Goal: Task Accomplishment & Management: Use online tool/utility

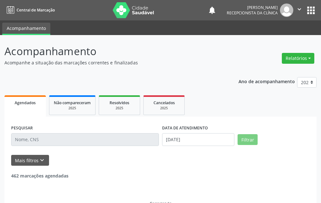
select select "7"
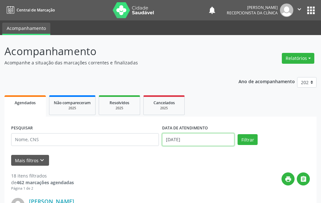
click at [189, 140] on input "[DATE]" at bounding box center [198, 139] width 72 height 13
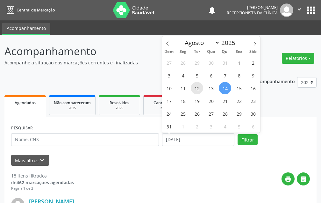
click at [196, 90] on span "12" at bounding box center [197, 88] width 12 height 12
type input "12/08/2025"
click at [196, 90] on span "12" at bounding box center [197, 88] width 12 height 12
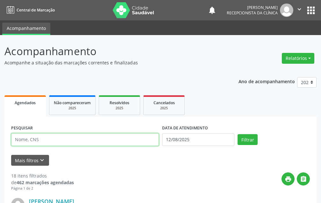
click at [123, 142] on input "text" at bounding box center [85, 139] width 148 height 13
type input "MARLUCE FE"
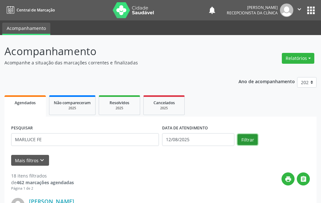
click at [249, 135] on button "Filtrar" at bounding box center [248, 139] width 20 height 11
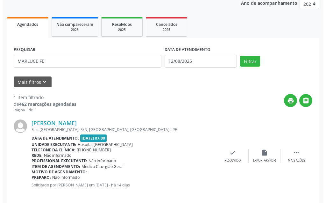
scroll to position [85, 0]
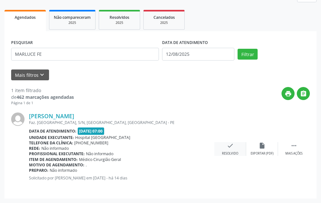
click at [229, 146] on icon "check" at bounding box center [230, 145] width 7 height 7
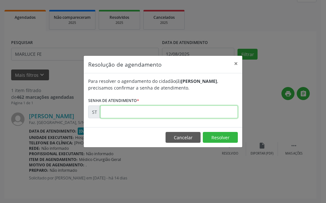
click at [216, 115] on input "text" at bounding box center [169, 112] width 138 height 13
click at [197, 112] on input "text" at bounding box center [169, 112] width 138 height 13
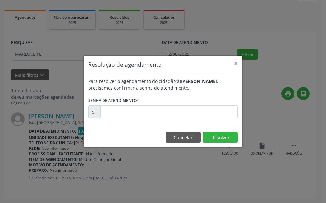
click at [175, 128] on footer "Cancelar Resolver" at bounding box center [163, 137] width 159 height 20
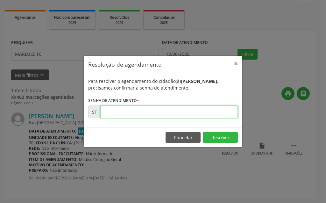
click at [170, 114] on input "text" at bounding box center [169, 112] width 138 height 13
click at [162, 117] on input "text" at bounding box center [169, 112] width 138 height 13
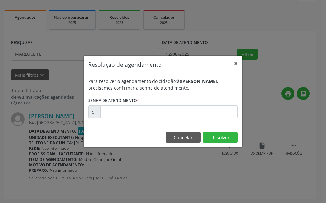
click at [238, 66] on button "×" at bounding box center [236, 64] width 13 height 16
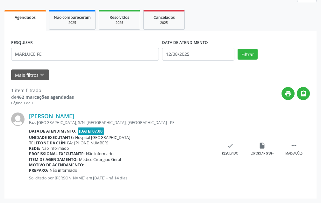
click at [230, 141] on div "[PERSON_NAME] Faz. [GEOGRAPHIC_DATA], S/N, [GEOGRAPHIC_DATA], [GEOGRAPHIC_DATA]…" at bounding box center [160, 149] width 299 height 86
click at [230, 151] on div "Resolvido" at bounding box center [230, 153] width 16 height 4
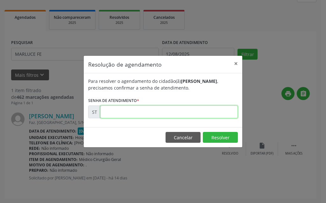
click at [206, 111] on input "text" at bounding box center [169, 112] width 138 height 13
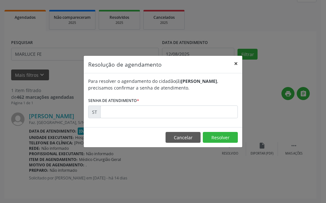
click at [236, 66] on button "×" at bounding box center [236, 64] width 13 height 16
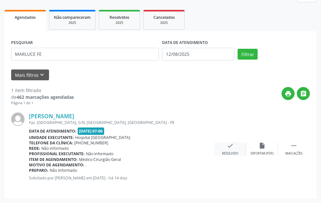
click at [235, 147] on div "check Resolvido" at bounding box center [231, 149] width 32 height 14
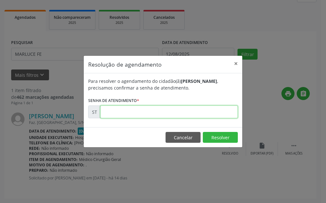
click at [187, 110] on input "text" at bounding box center [169, 112] width 138 height 13
type input "0"
type input "00014257"
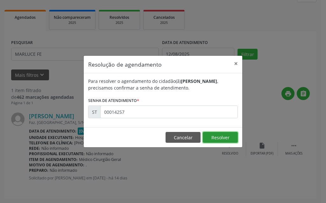
click at [227, 133] on button "Resolver" at bounding box center [220, 137] width 35 height 11
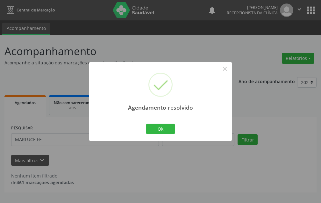
scroll to position [0, 0]
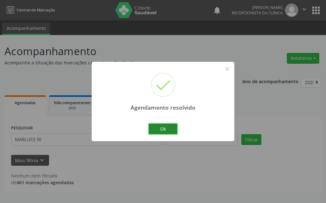
click at [155, 128] on button "Ok" at bounding box center [163, 129] width 29 height 11
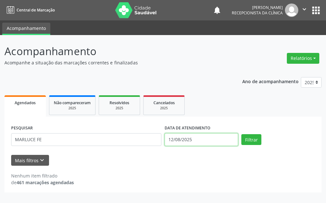
click at [200, 139] on input "12/08/2025" at bounding box center [202, 139] width 74 height 13
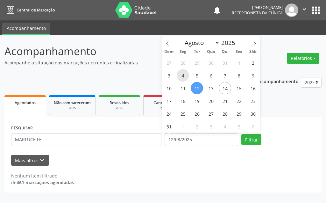
click at [185, 75] on span "4" at bounding box center [183, 75] width 12 height 12
type input "[DATE]"
click at [185, 75] on span "4" at bounding box center [183, 75] width 12 height 12
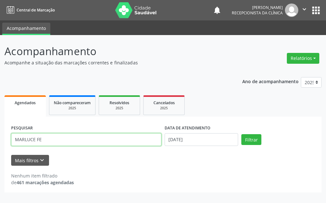
click at [116, 139] on input "MARLUCE FE" at bounding box center [86, 139] width 150 height 13
type input "[PERSON_NAME]"
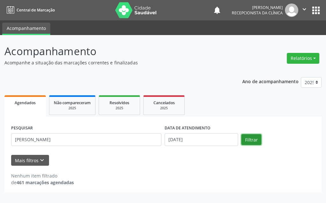
click at [246, 140] on button "Filtrar" at bounding box center [252, 139] width 20 height 11
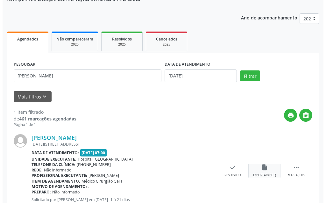
scroll to position [85, 0]
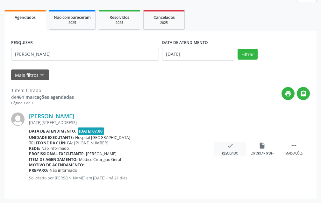
click at [232, 148] on icon "check" at bounding box center [230, 145] width 7 height 7
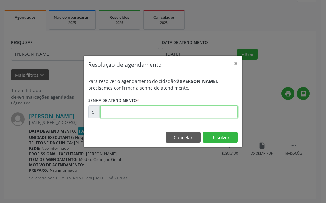
click at [197, 111] on input "text" at bounding box center [169, 112] width 138 height 13
type input "00011832"
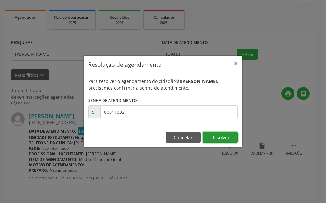
click at [227, 141] on button "Resolver" at bounding box center [220, 137] width 35 height 11
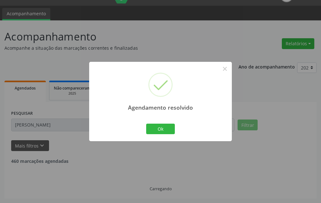
scroll to position [0, 0]
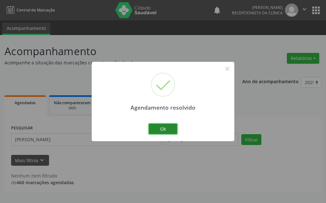
click at [167, 128] on button "Ok" at bounding box center [163, 129] width 29 height 11
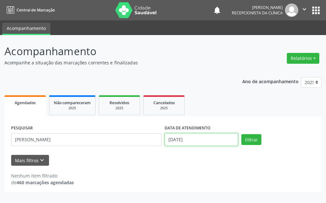
click at [206, 140] on input "[DATE]" at bounding box center [202, 139] width 74 height 13
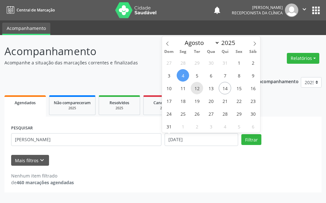
click at [196, 92] on span "12" at bounding box center [197, 88] width 12 height 12
type input "12/08/2025"
click at [196, 92] on span "12" at bounding box center [197, 88] width 12 height 12
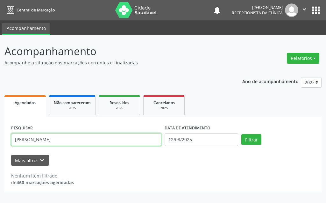
click at [54, 144] on input "[PERSON_NAME]" at bounding box center [86, 139] width 150 height 13
click at [56, 141] on input "[PERSON_NAME]" at bounding box center [86, 139] width 150 height 13
type input "M"
type input "[DEMOGRAPHIC_DATA][PERSON_NAME]"
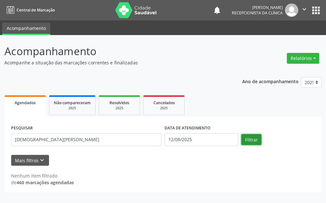
click at [248, 137] on button "Filtrar" at bounding box center [252, 139] width 20 height 11
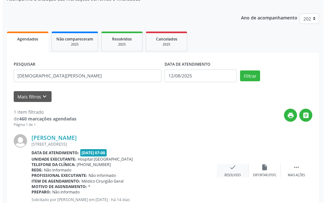
scroll to position [85, 0]
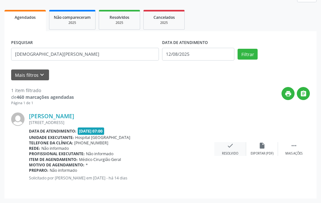
click at [232, 146] on icon "check" at bounding box center [230, 145] width 7 height 7
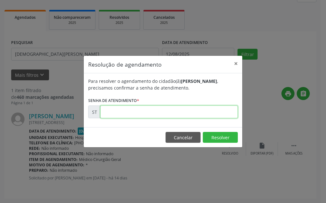
click at [164, 116] on input "text" at bounding box center [169, 112] width 138 height 13
type input "00014181"
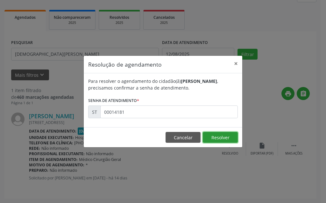
click at [229, 138] on button "Resolver" at bounding box center [220, 137] width 35 height 11
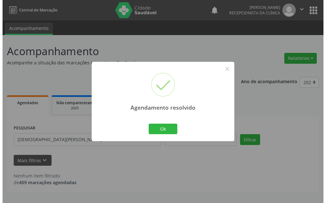
scroll to position [0, 0]
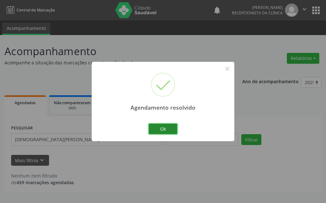
click at [151, 127] on button "Ok" at bounding box center [163, 129] width 29 height 11
